Goal: Information Seeking & Learning: Compare options

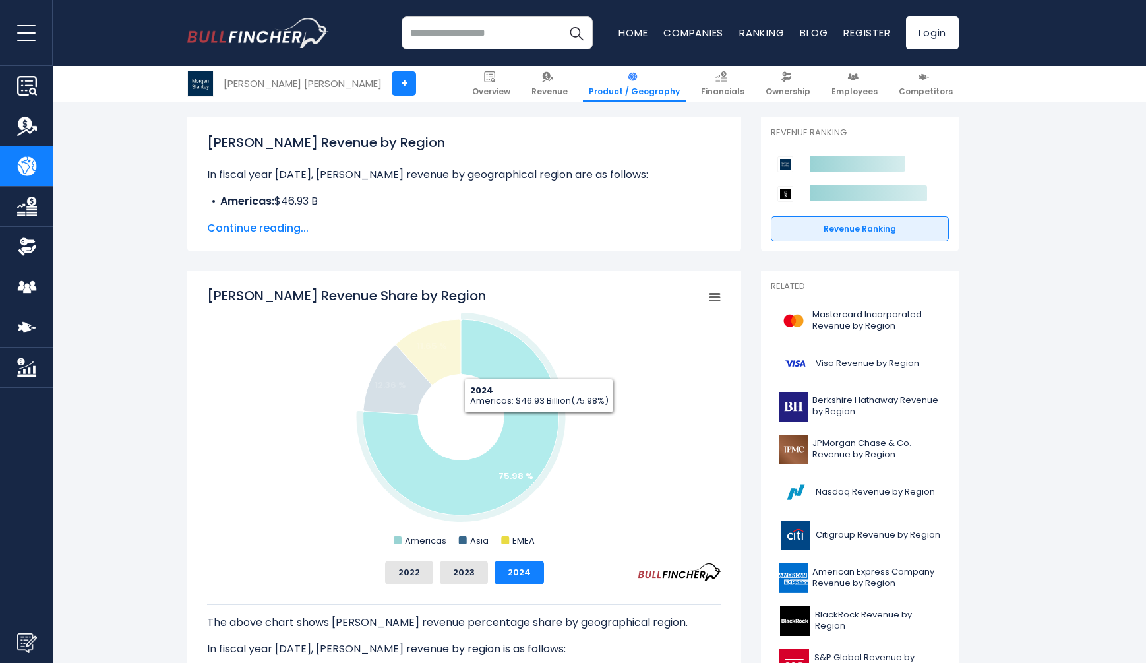
scroll to position [173, 0]
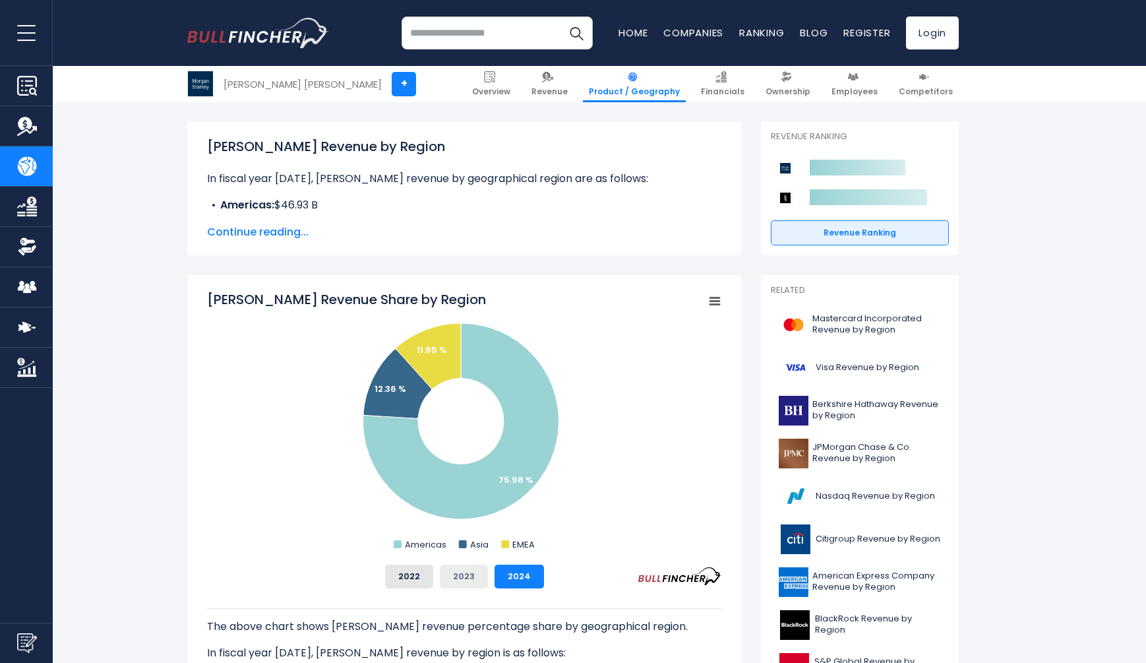
click at [469, 576] on button "2023" at bounding box center [464, 576] width 48 height 24
click at [413, 578] on button "2022" at bounding box center [409, 576] width 48 height 24
click at [466, 578] on button "2023" at bounding box center [464, 576] width 48 height 24
click at [510, 577] on button "2024" at bounding box center [519, 576] width 49 height 24
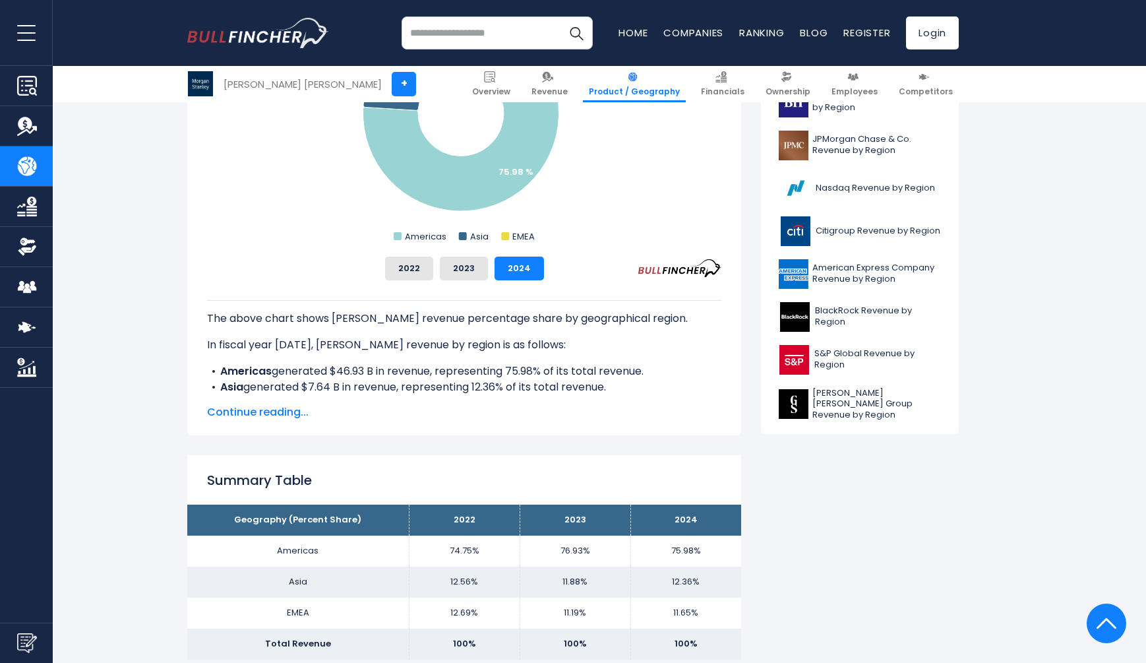
scroll to position [500, 0]
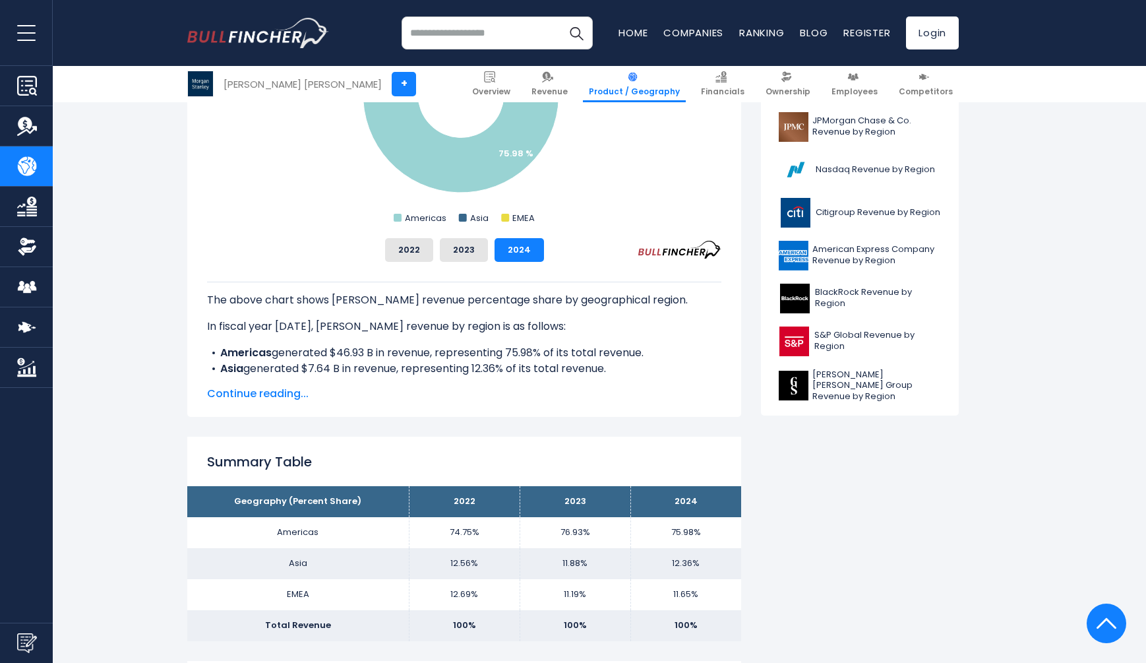
click at [290, 394] on span "Continue reading..." at bounding box center [464, 394] width 514 height 16
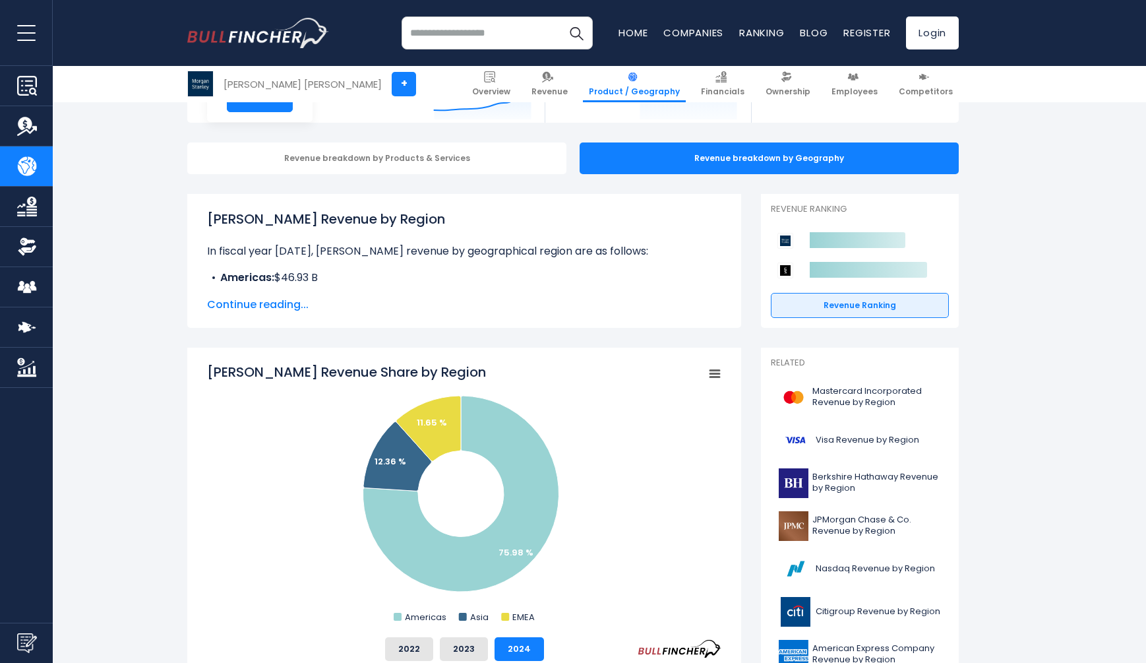
scroll to position [100, 0]
click at [239, 306] on span "Continue reading..." at bounding box center [464, 305] width 514 height 16
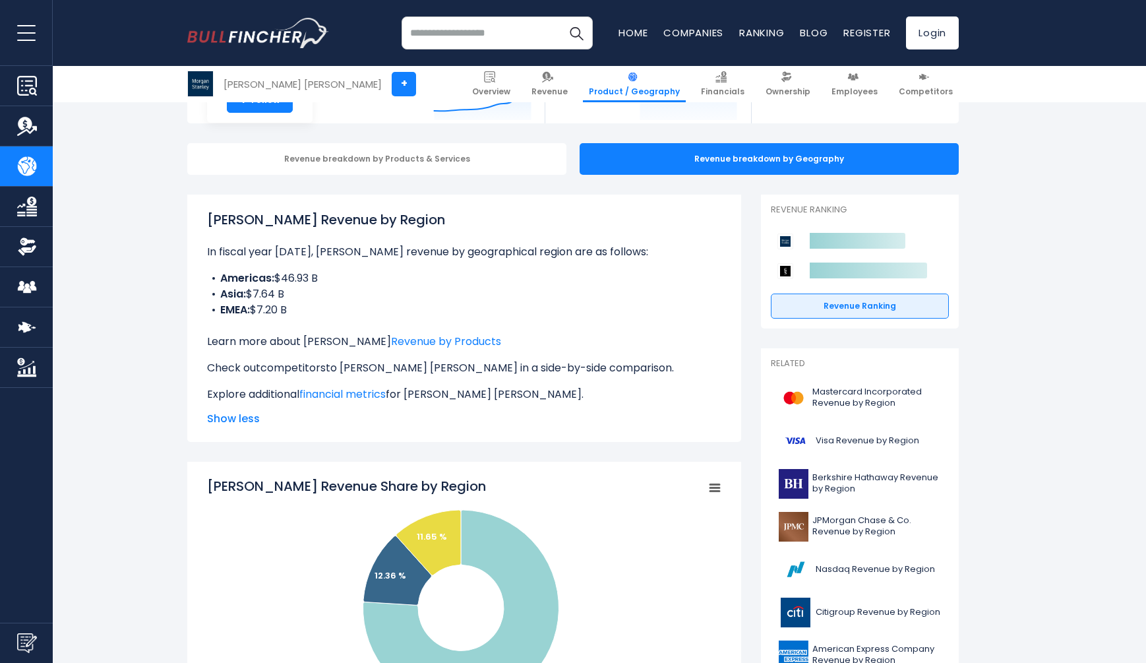
click at [307, 368] on link "competitors" at bounding box center [292, 367] width 65 height 15
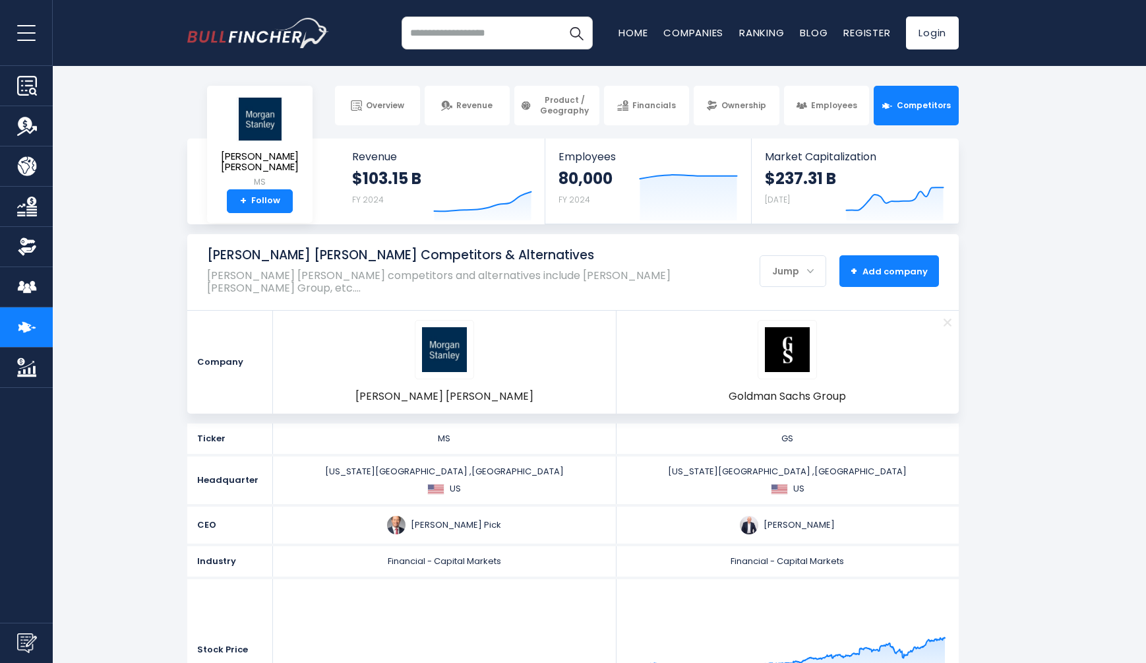
click at [884, 265] on span "+ Add company" at bounding box center [889, 271] width 77 height 12
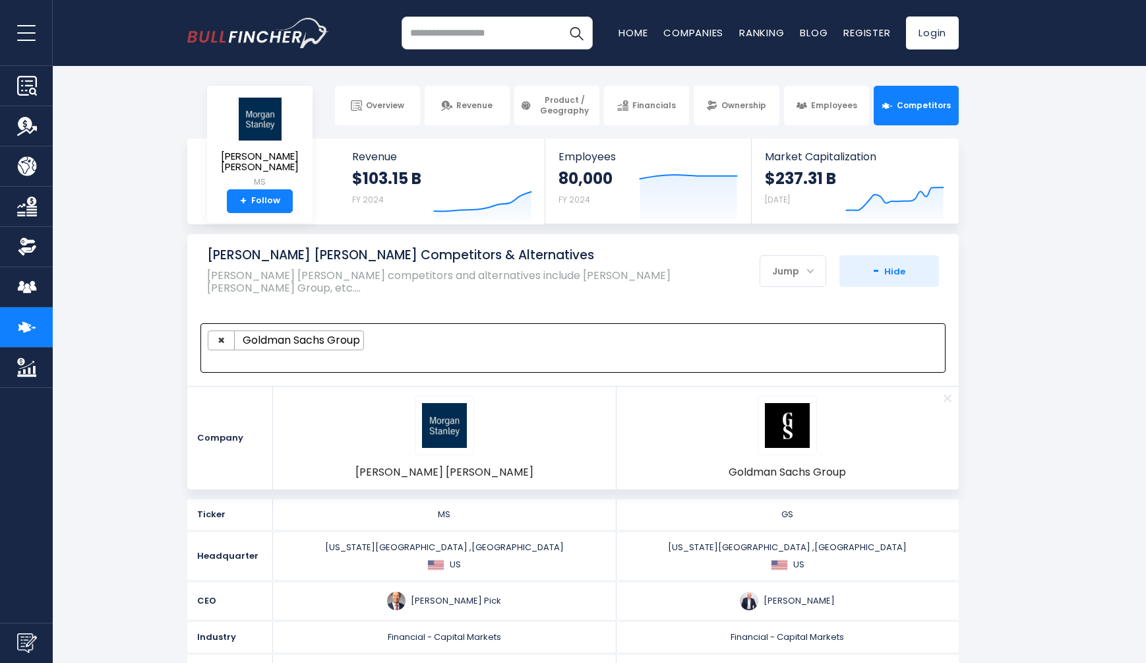
click at [402, 330] on ul "× Goldman Sachs Group" at bounding box center [567, 340] width 719 height 20
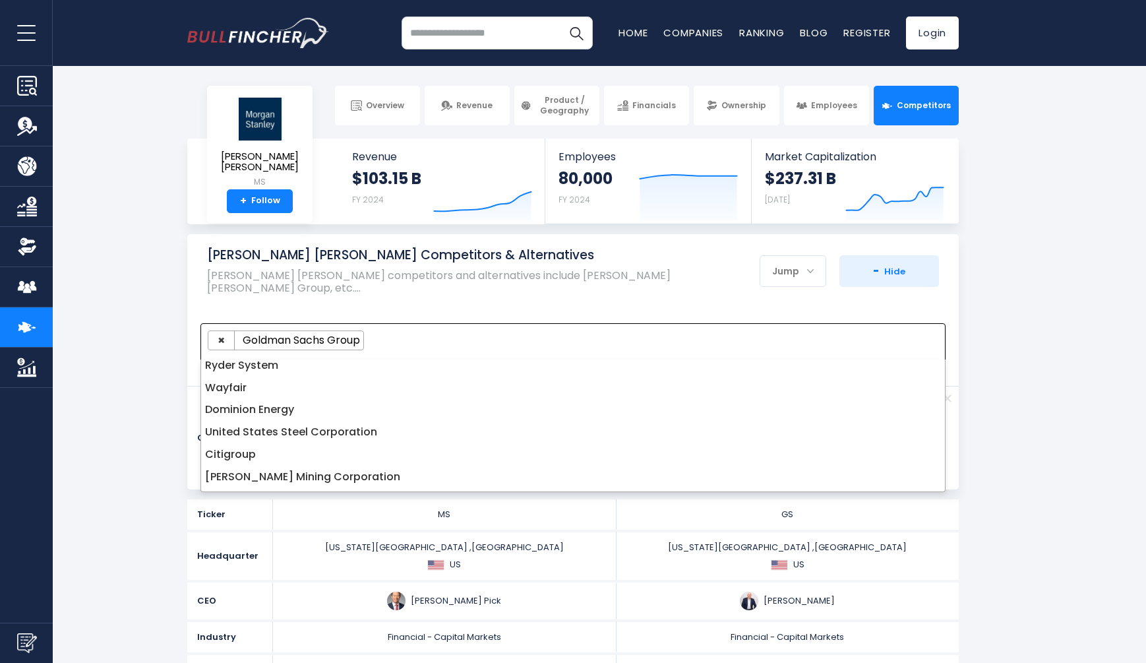
scroll to position [914, 0]
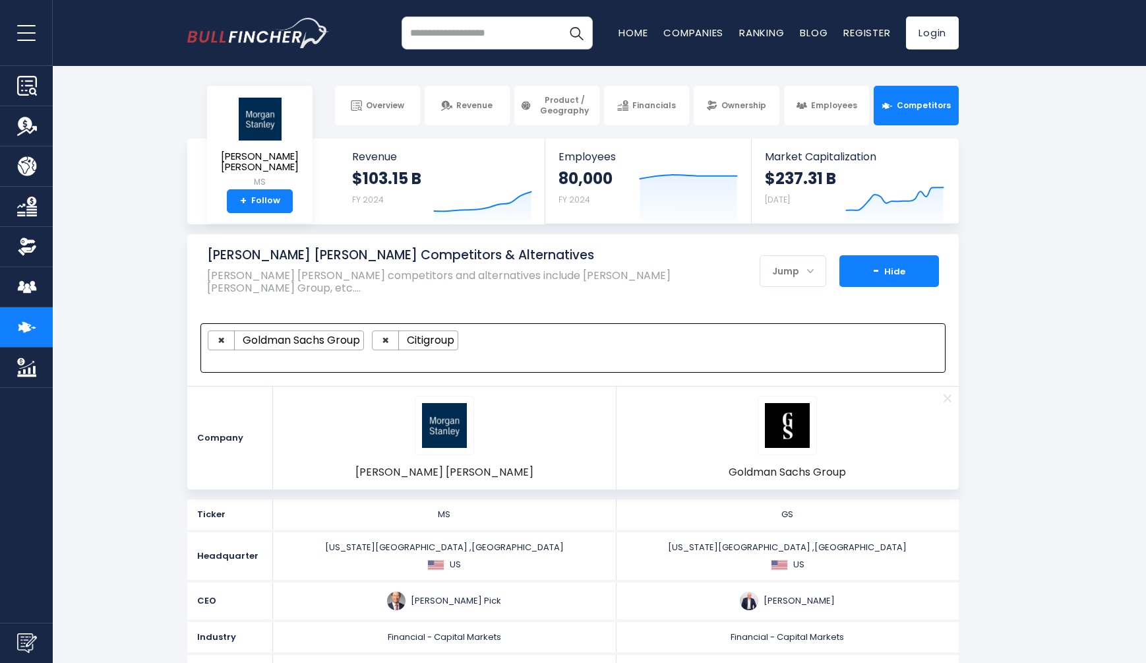
click at [872, 266] on button "+ Add company - Hide" at bounding box center [889, 271] width 100 height 32
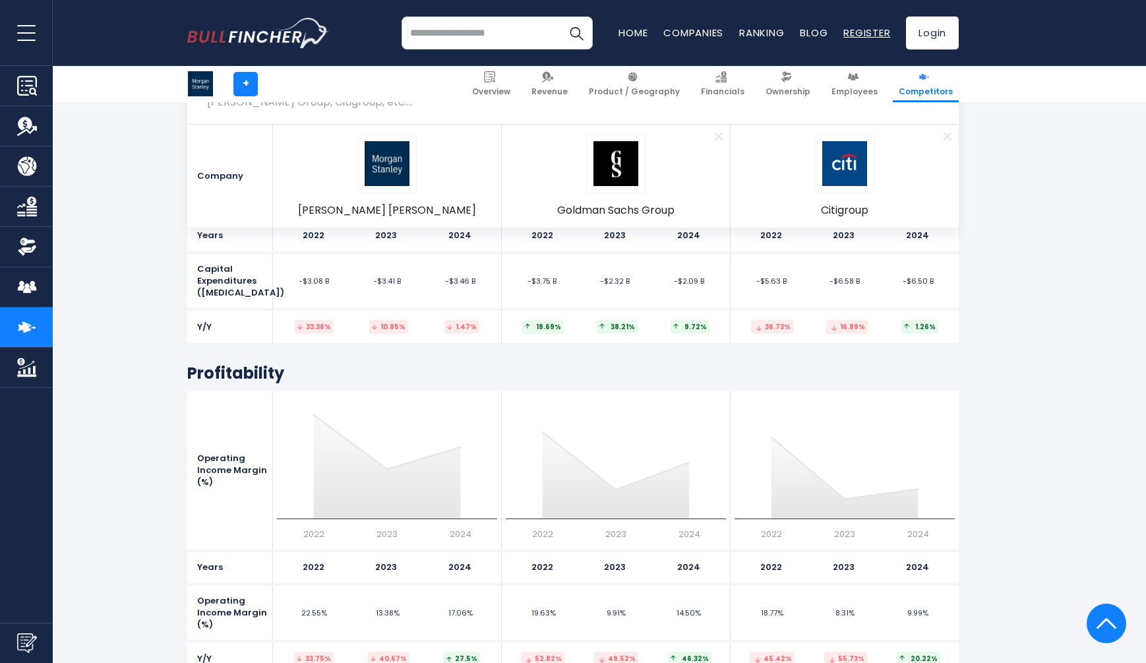
scroll to position [4071, 0]
